Goal: Task Accomplishment & Management: Use online tool/utility

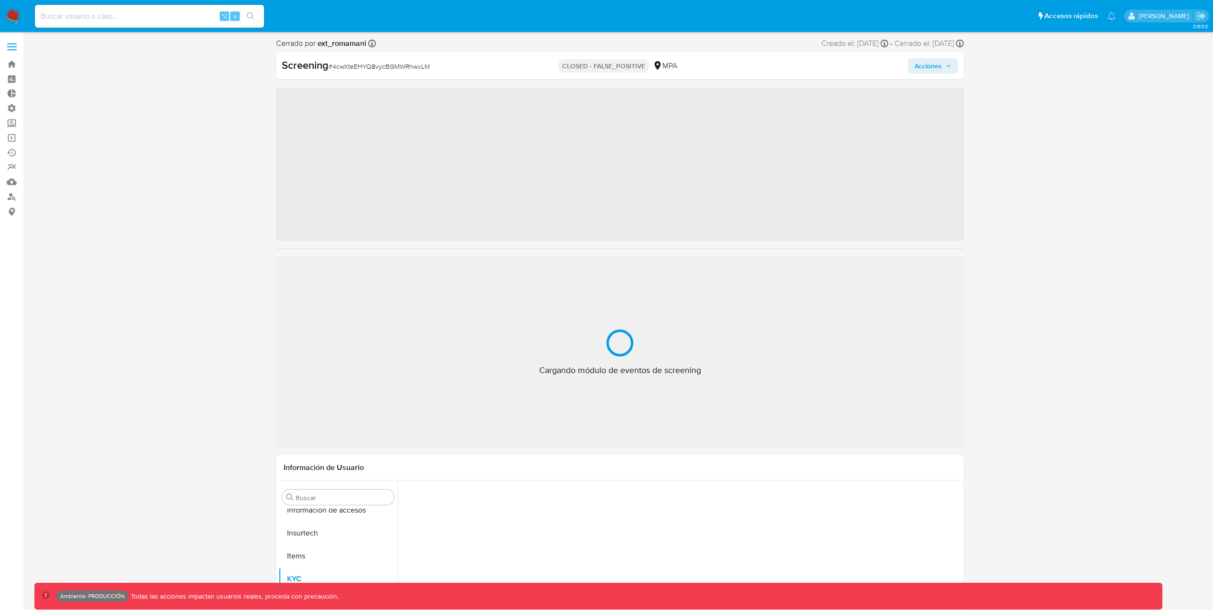
scroll to position [472, 0]
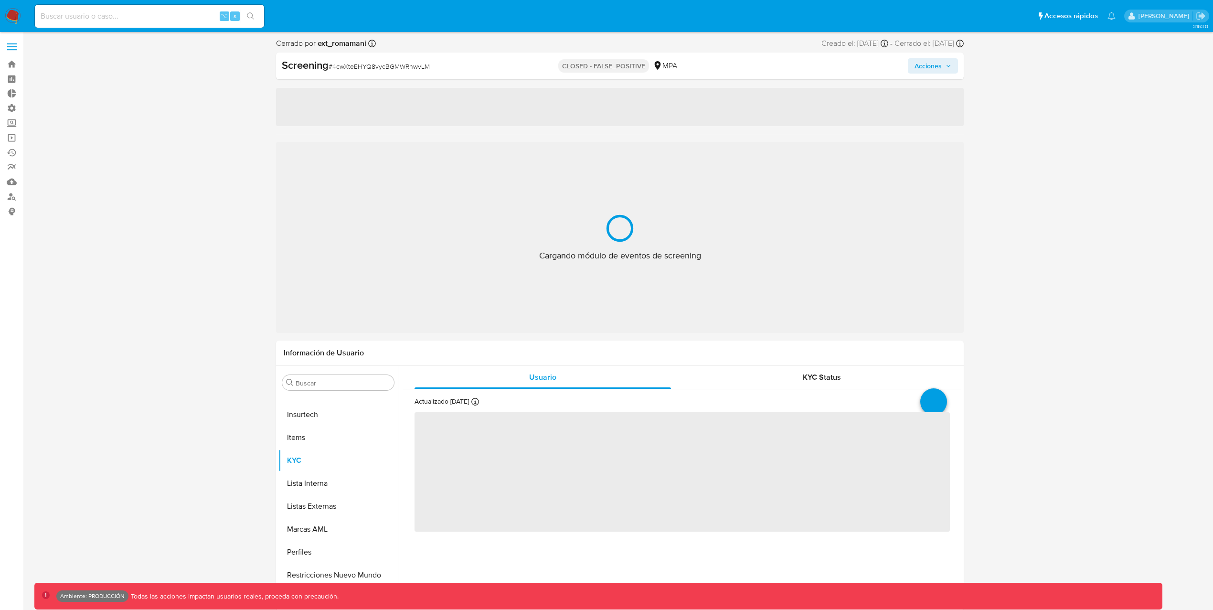
select select "10"
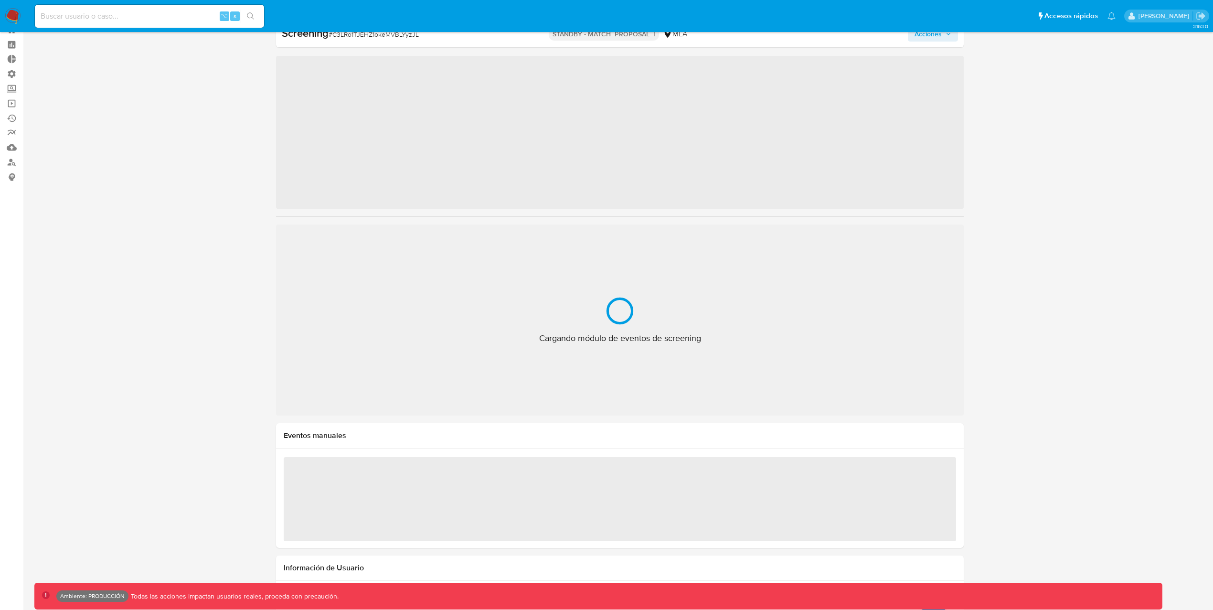
scroll to position [518, 0]
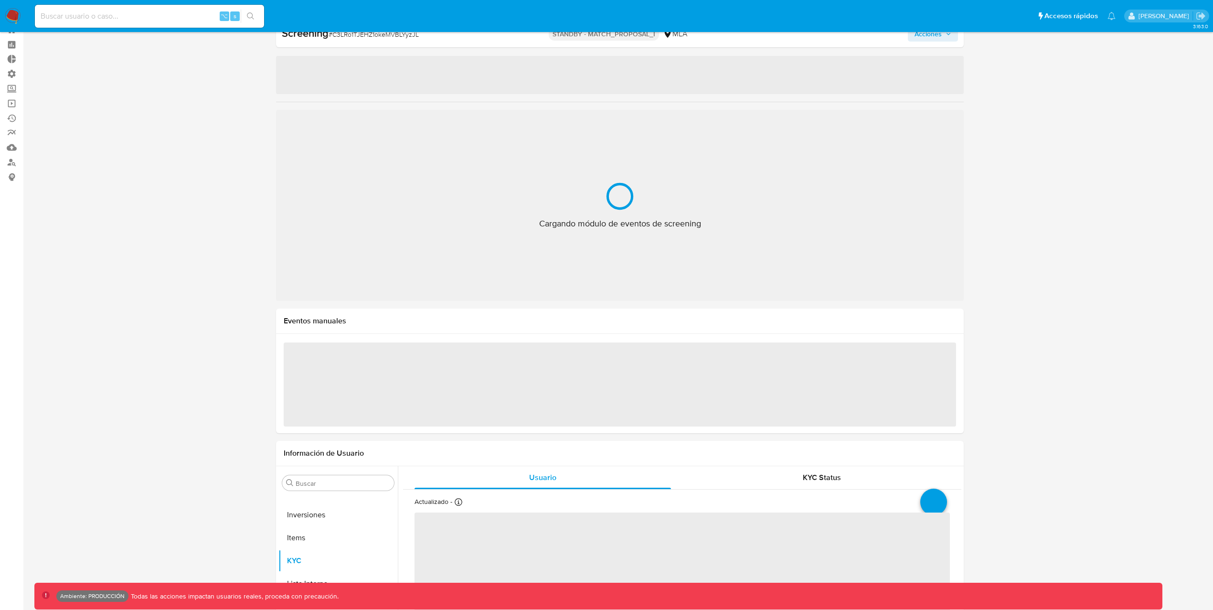
select select "10"
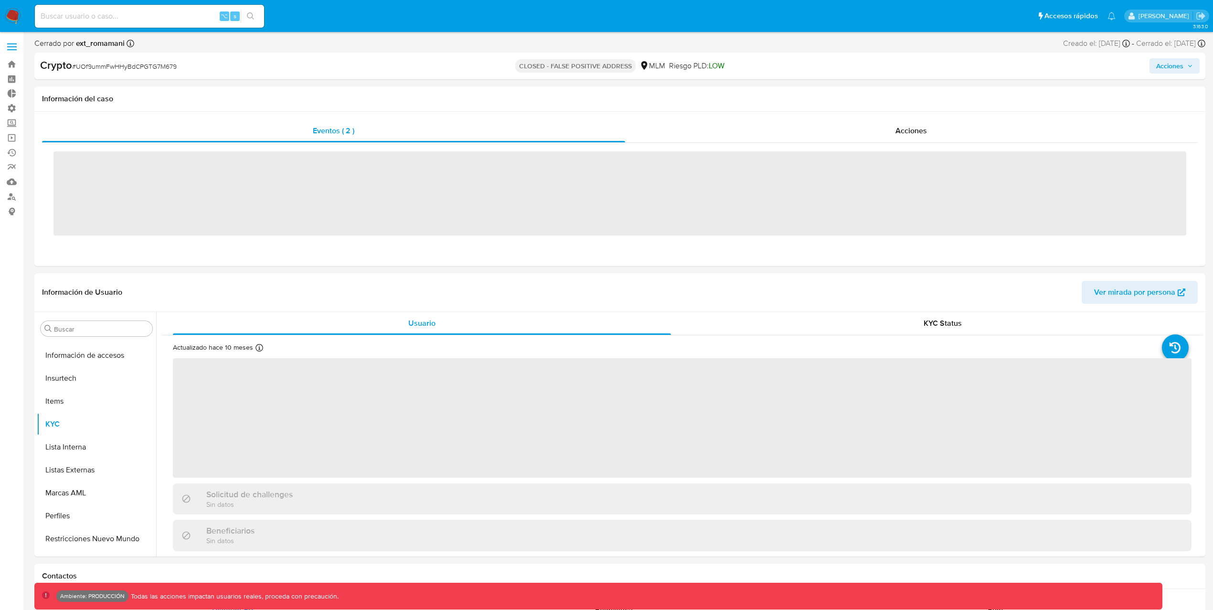
scroll to position [472, 0]
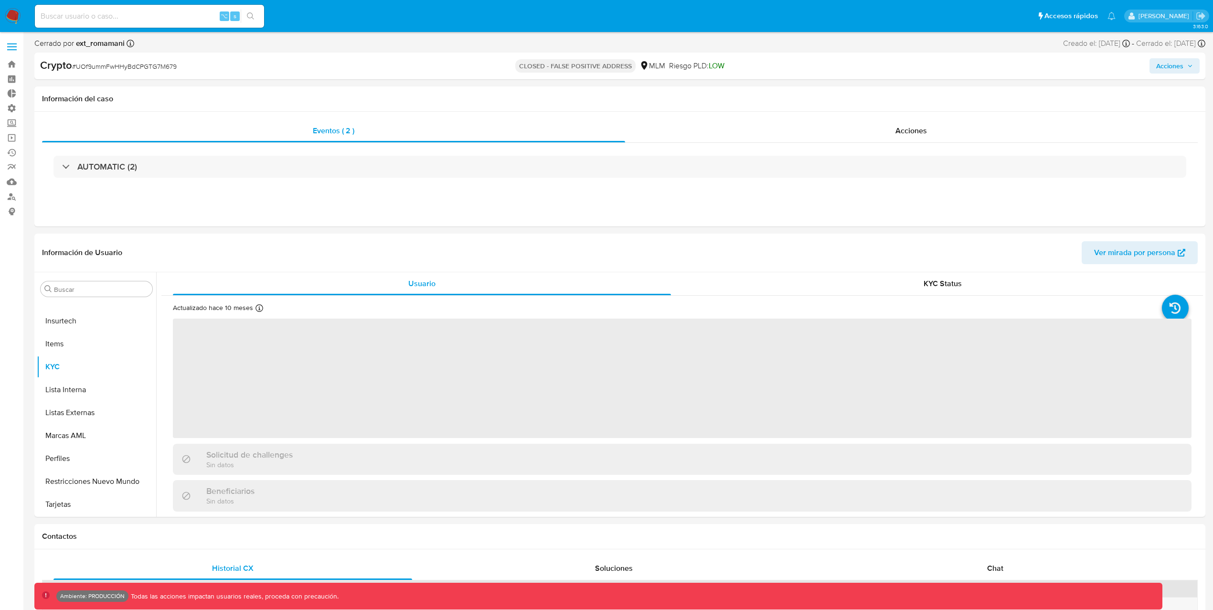
select select "10"
